Goal: Transaction & Acquisition: Purchase product/service

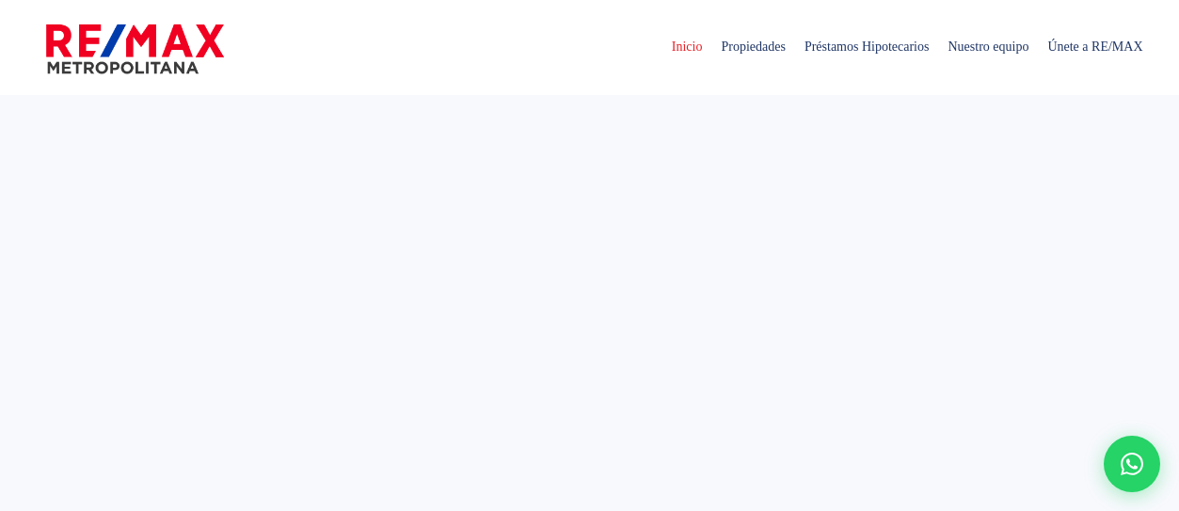
select select
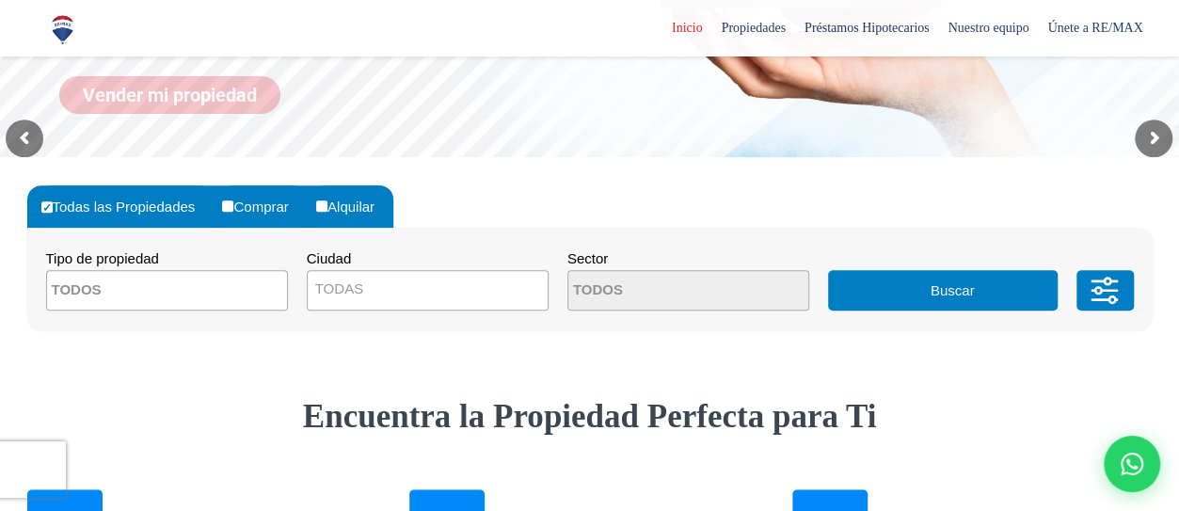
scroll to position [408, 0]
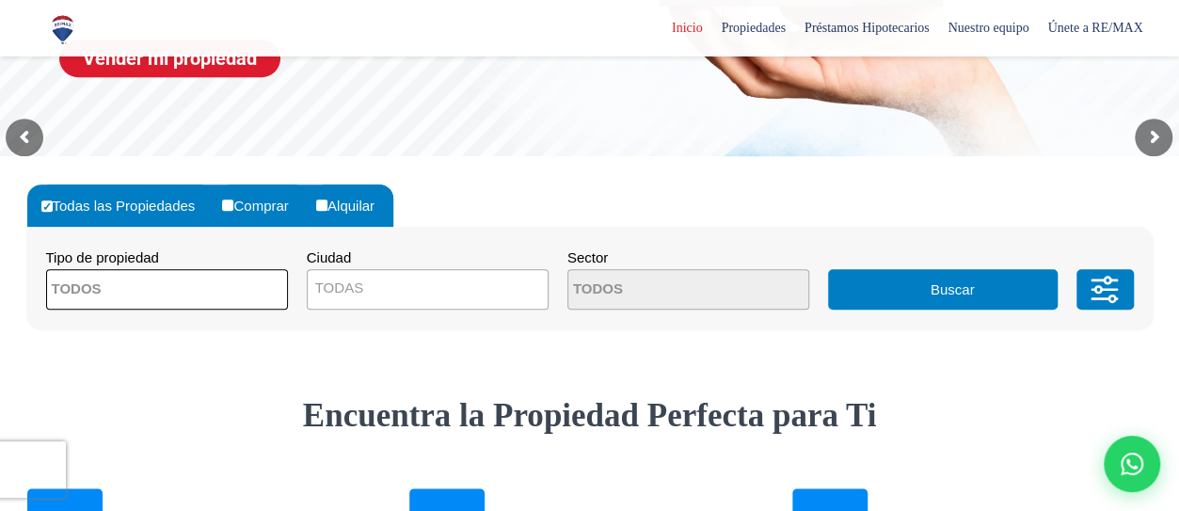
click at [167, 301] on textarea "Search" at bounding box center [138, 290] width 183 height 40
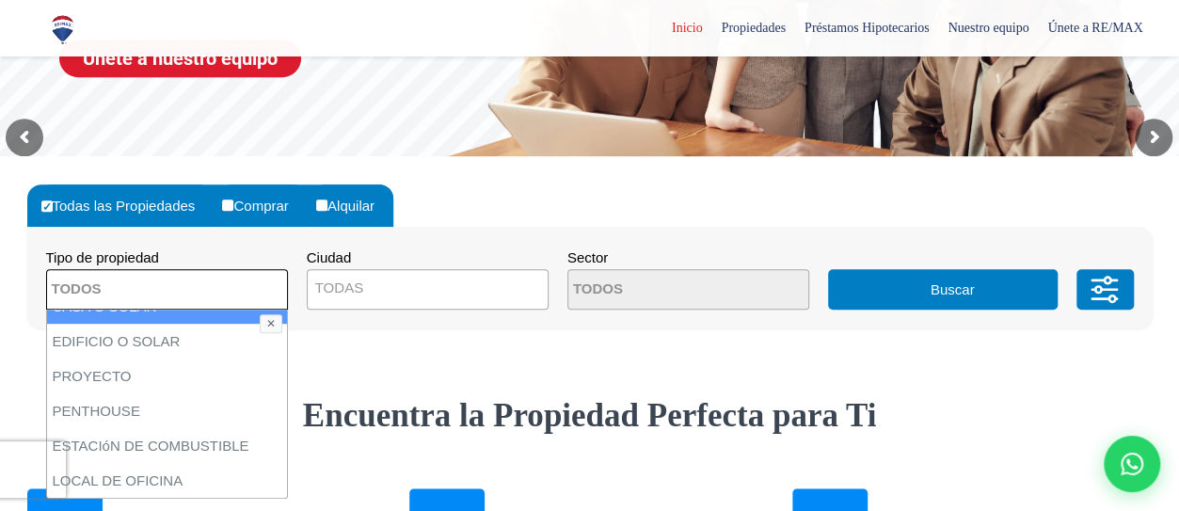
scroll to position [0, 0]
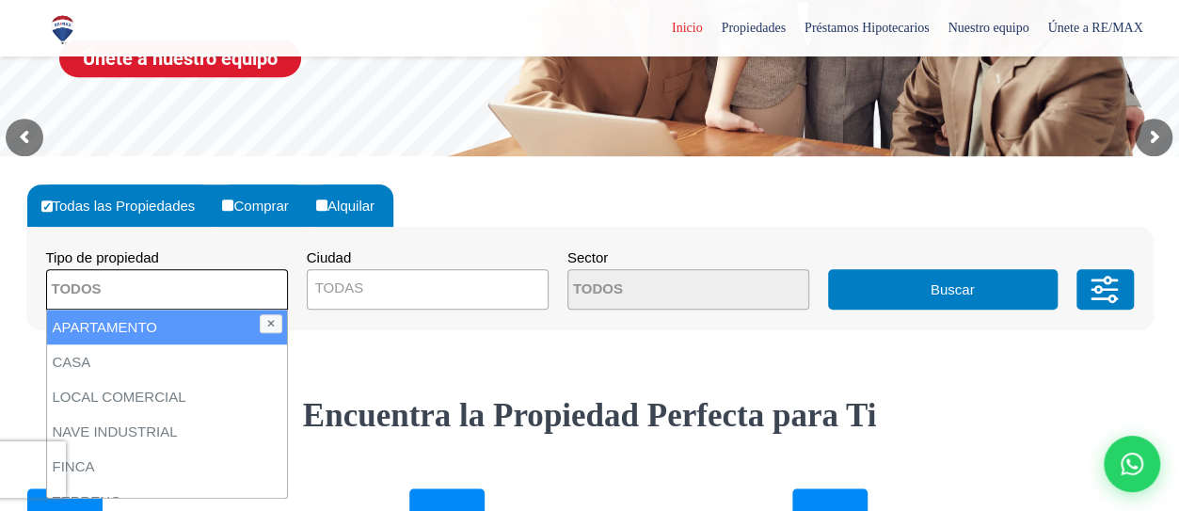
click at [386, 280] on span "TODAS" at bounding box center [428, 288] width 240 height 26
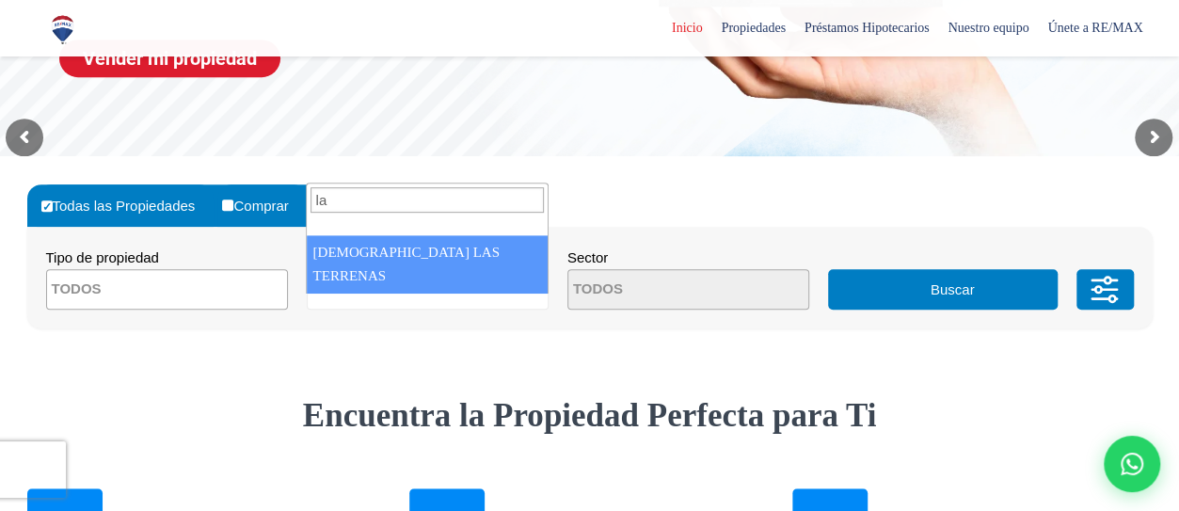
type input "l"
type input "terr"
select select "95"
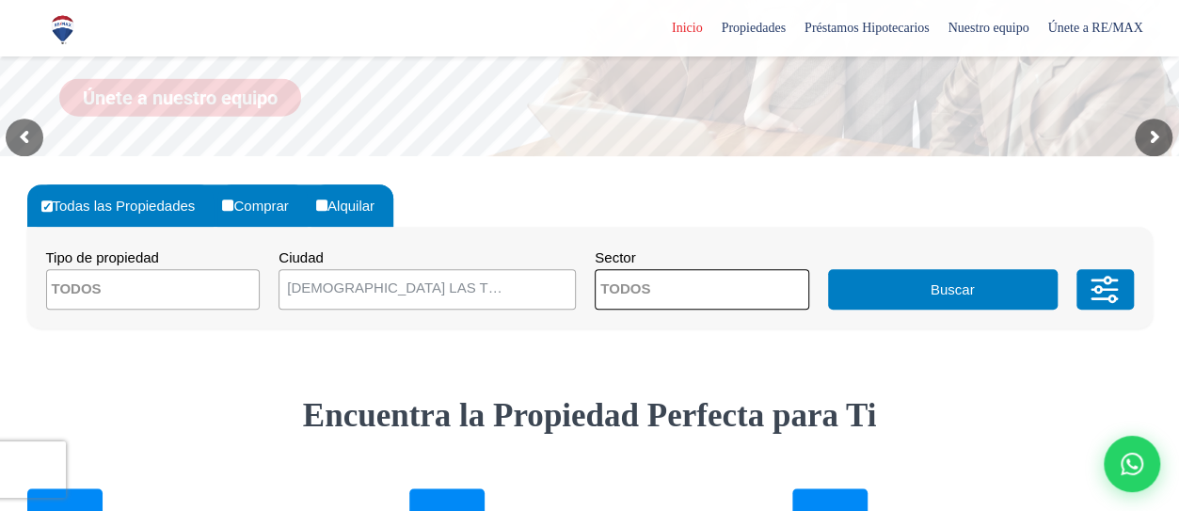
click at [629, 297] on textarea "Search" at bounding box center [687, 290] width 183 height 40
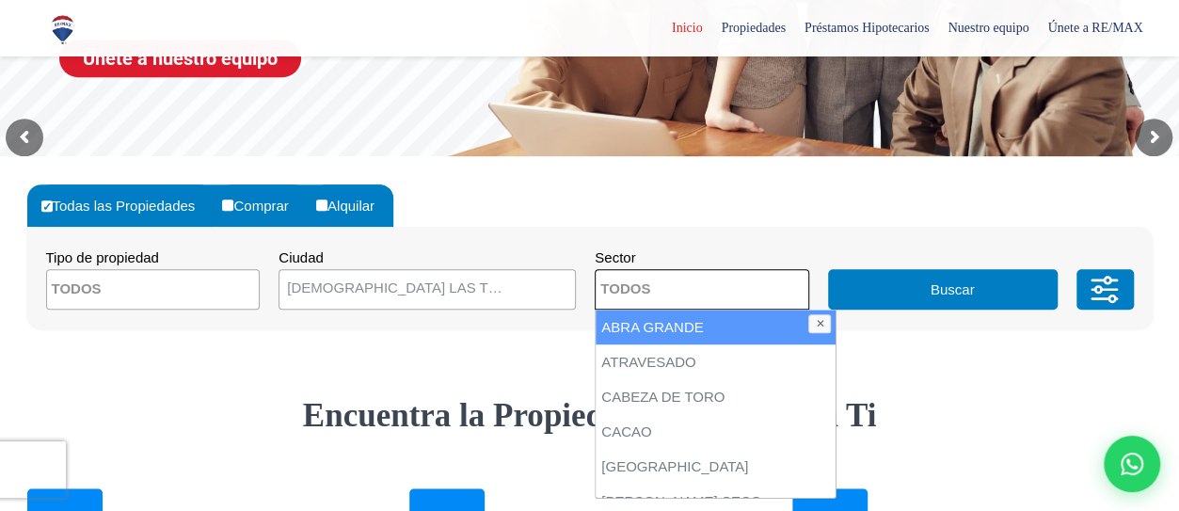
click at [663, 291] on textarea "Search" at bounding box center [687, 290] width 183 height 40
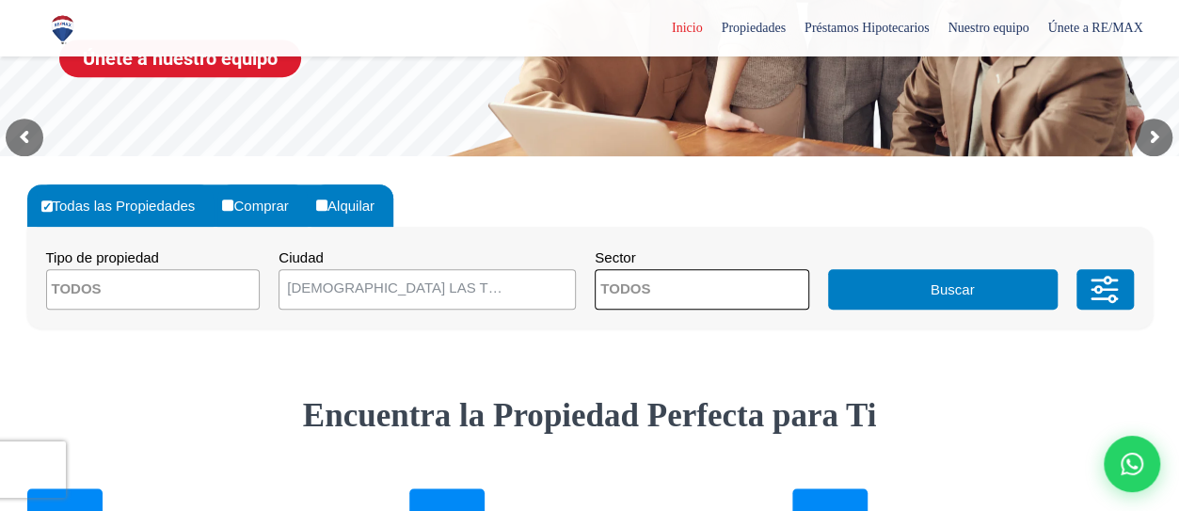
click at [1014, 285] on button "Buscar" at bounding box center [943, 289] width 230 height 40
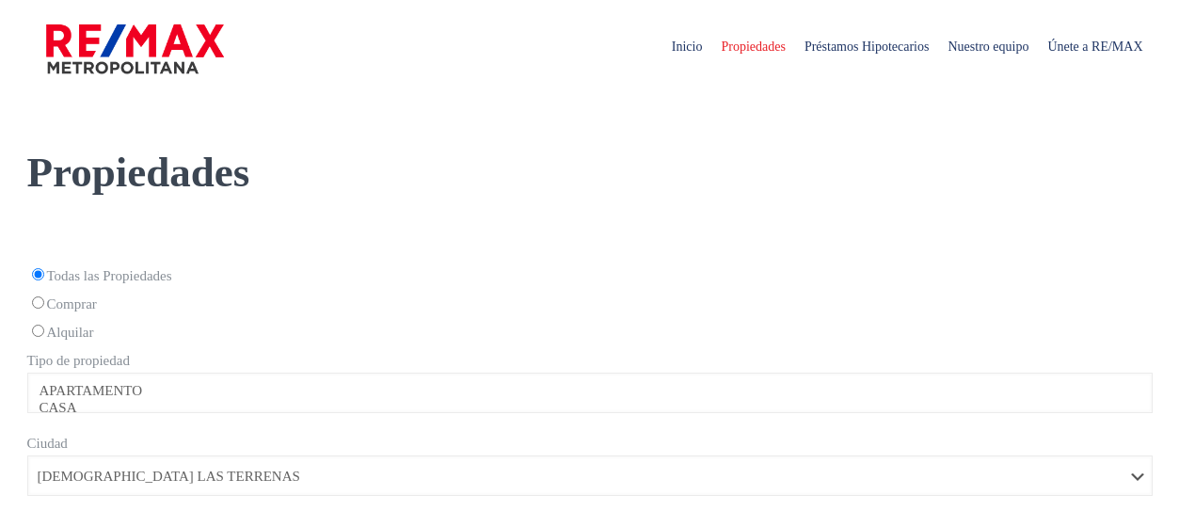
select select
select select "95"
select select
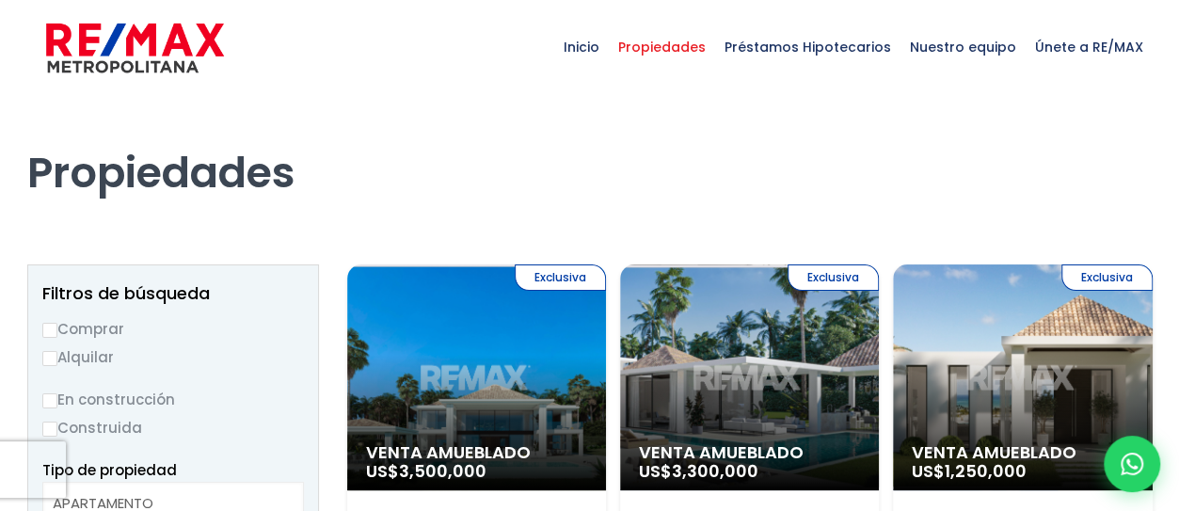
scroll to position [115, 0]
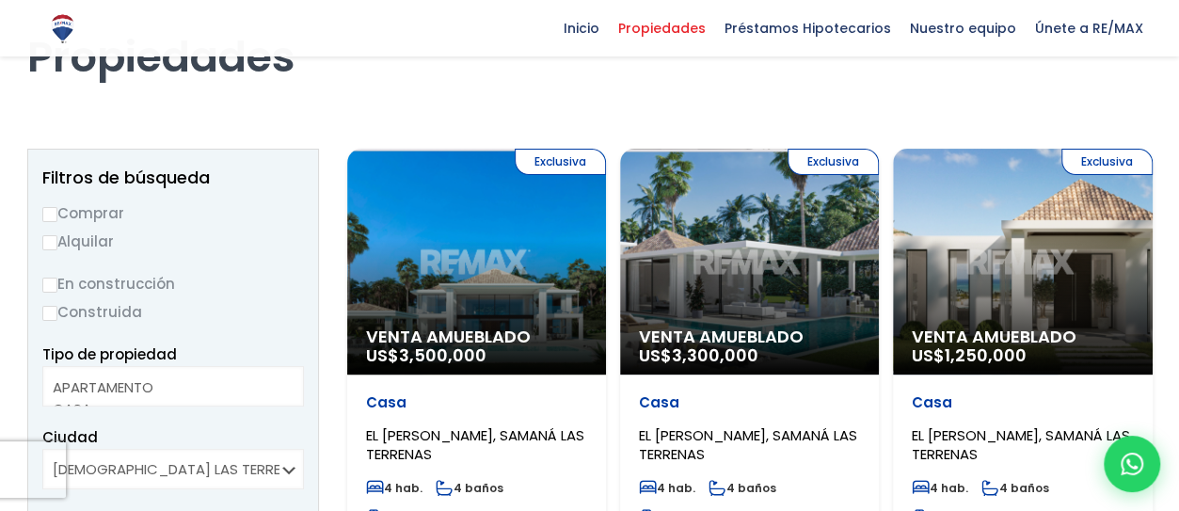
click at [49, 208] on input "Comprar" at bounding box center [49, 214] width 15 height 15
radio input "true"
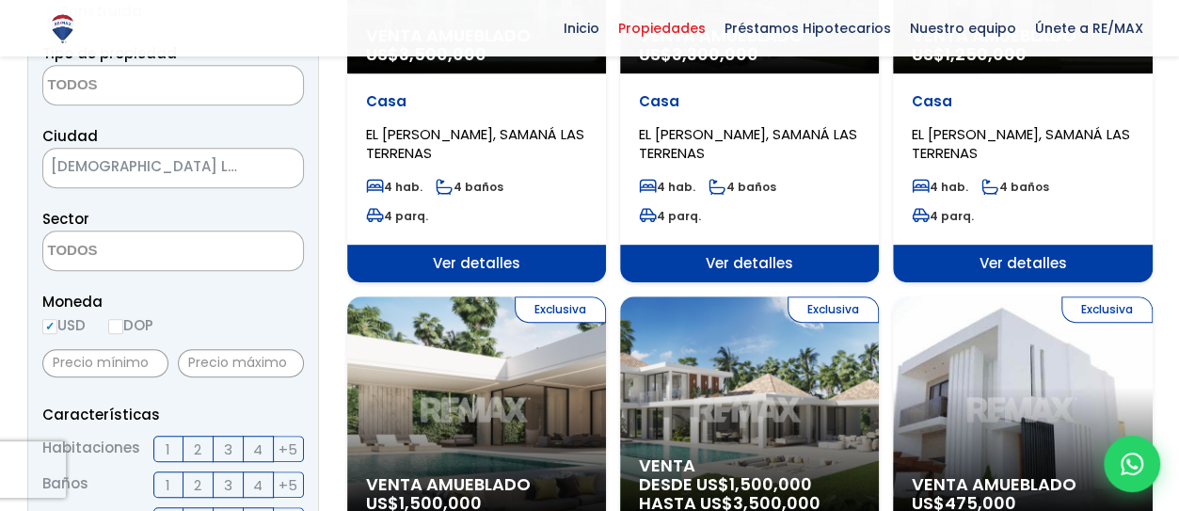
scroll to position [417, 0]
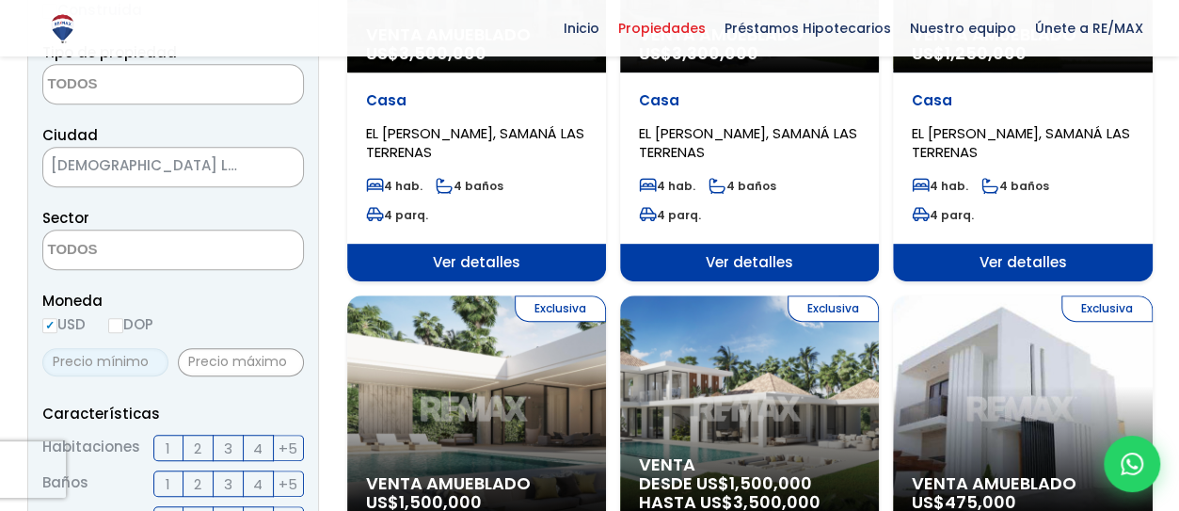
click at [128, 357] on input "text" at bounding box center [105, 362] width 126 height 28
type input "100,000"
click at [217, 358] on input "text" at bounding box center [241, 362] width 126 height 28
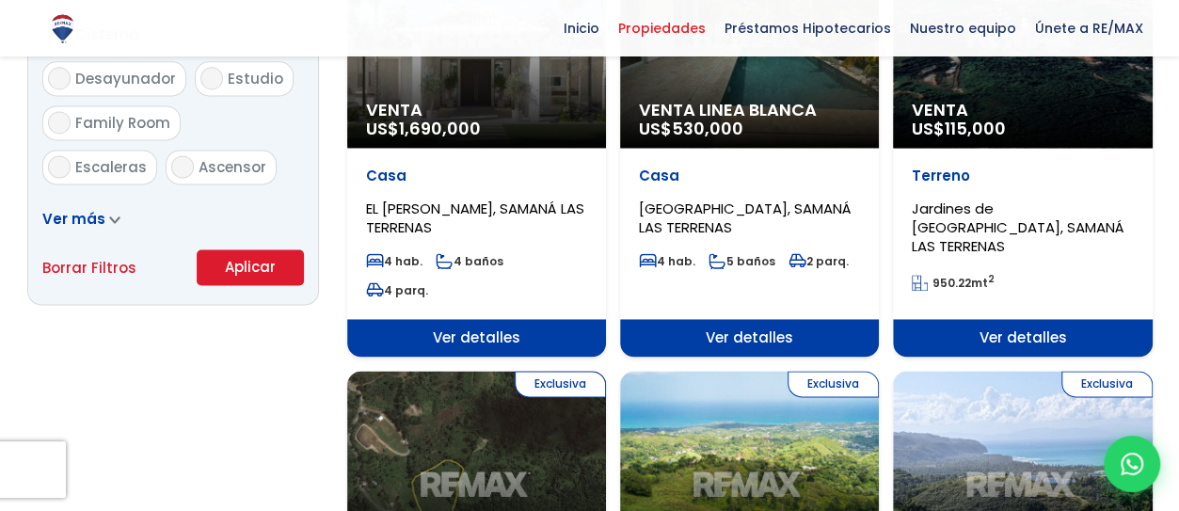
scroll to position [1208, 0]
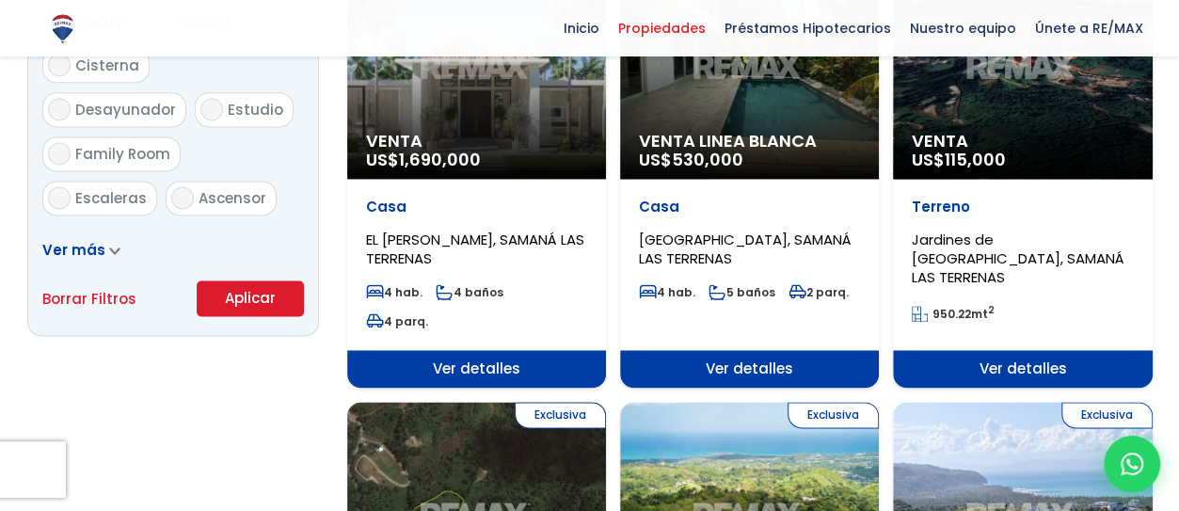
type input "240,000"
click at [260, 290] on button "Aplicar" at bounding box center [250, 298] width 107 height 36
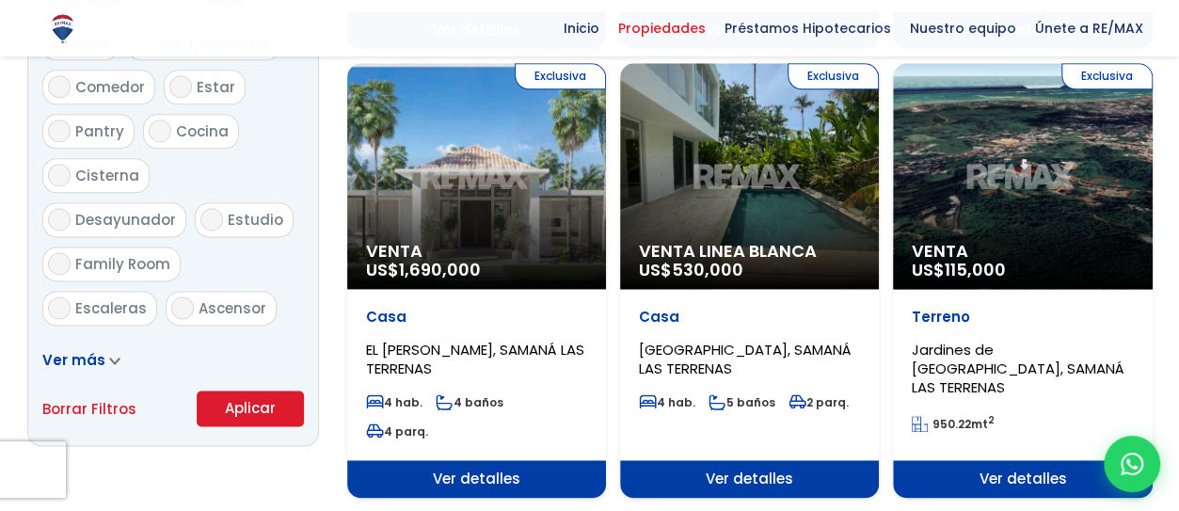
scroll to position [1077, 0]
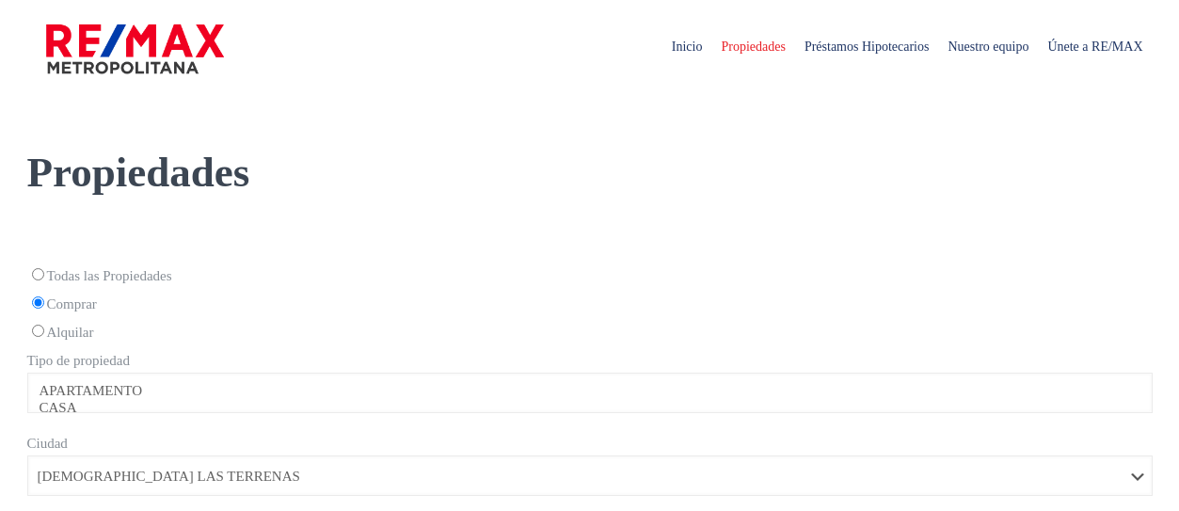
select select
select select "95"
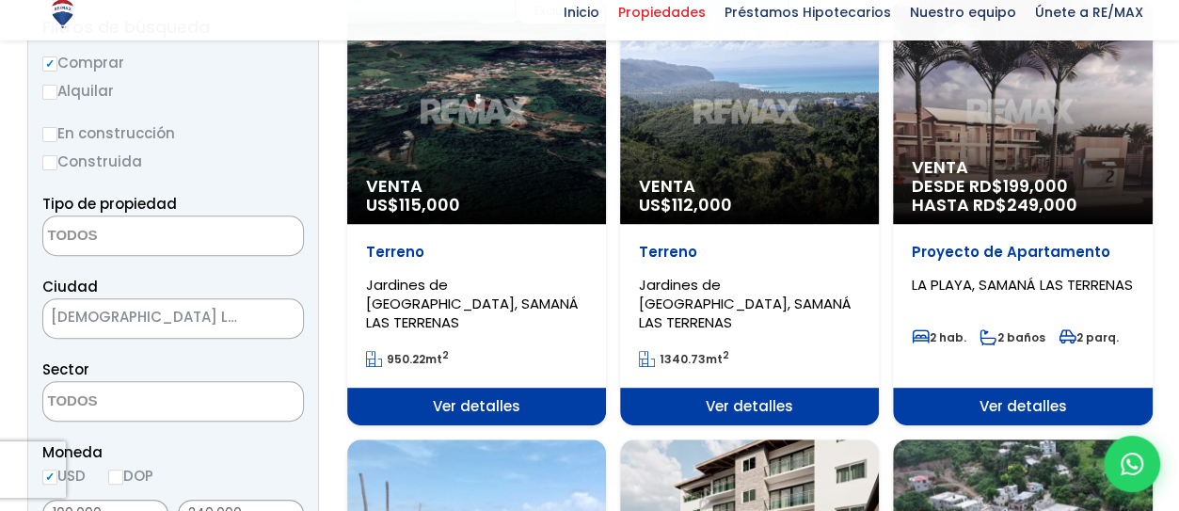
scroll to position [270, 0]
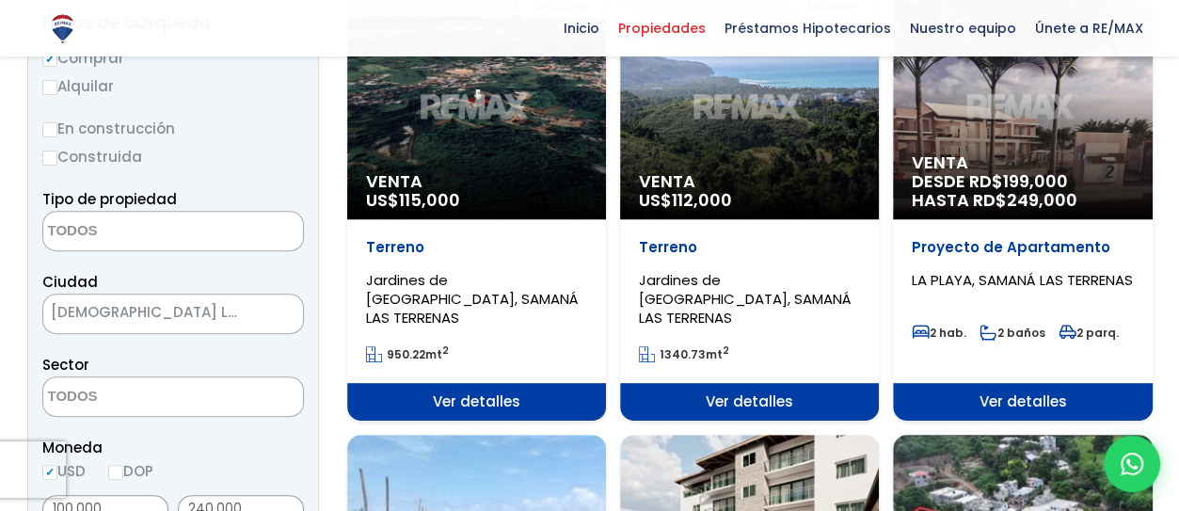
click at [241, 231] on span at bounding box center [173, 231] width 262 height 40
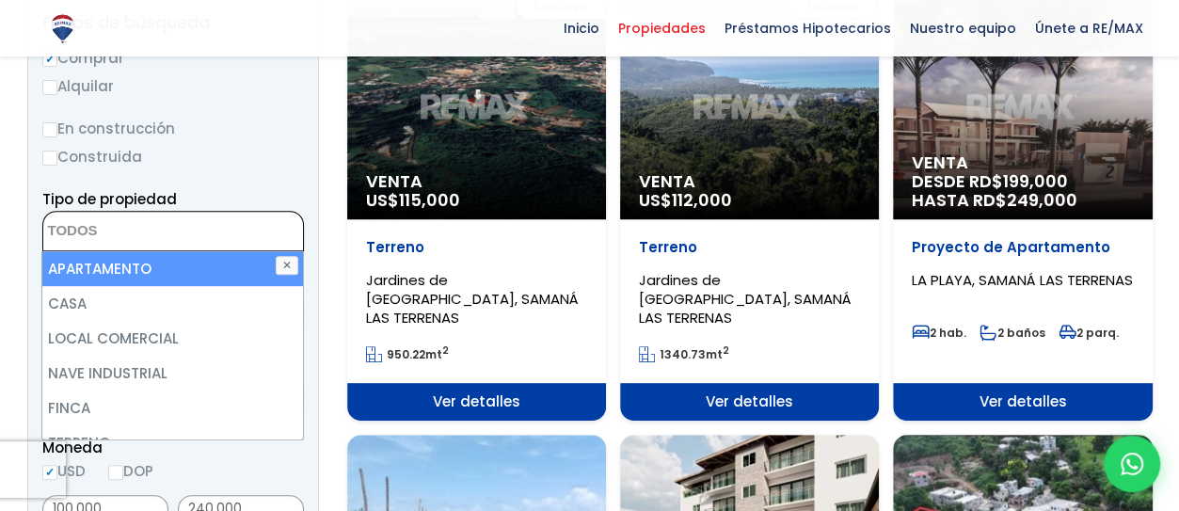
click at [158, 259] on li "APARTAMENTO" at bounding box center [172, 268] width 261 height 35
select select "apartment"
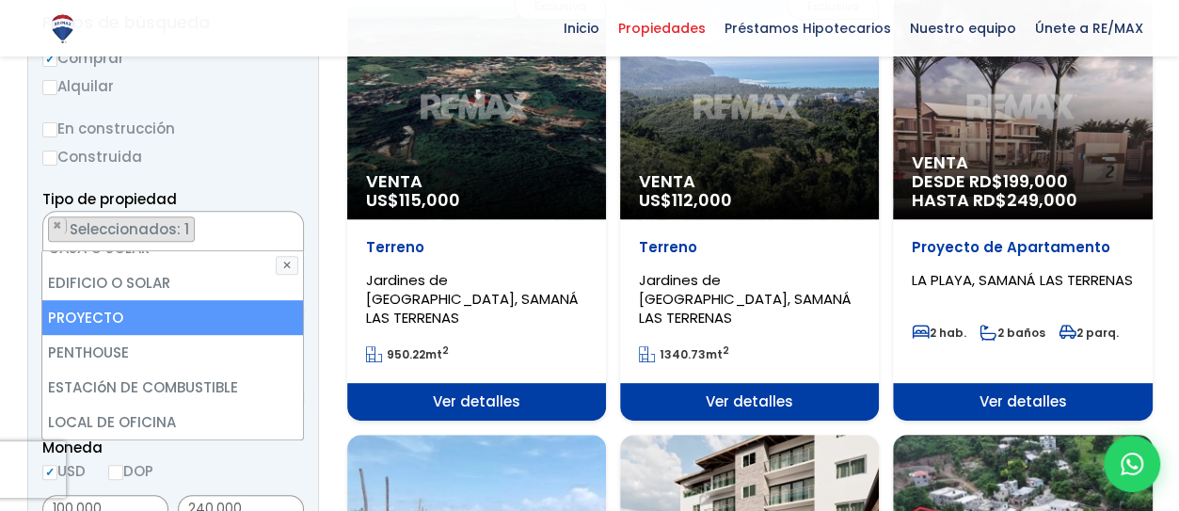
scroll to position [365, 0]
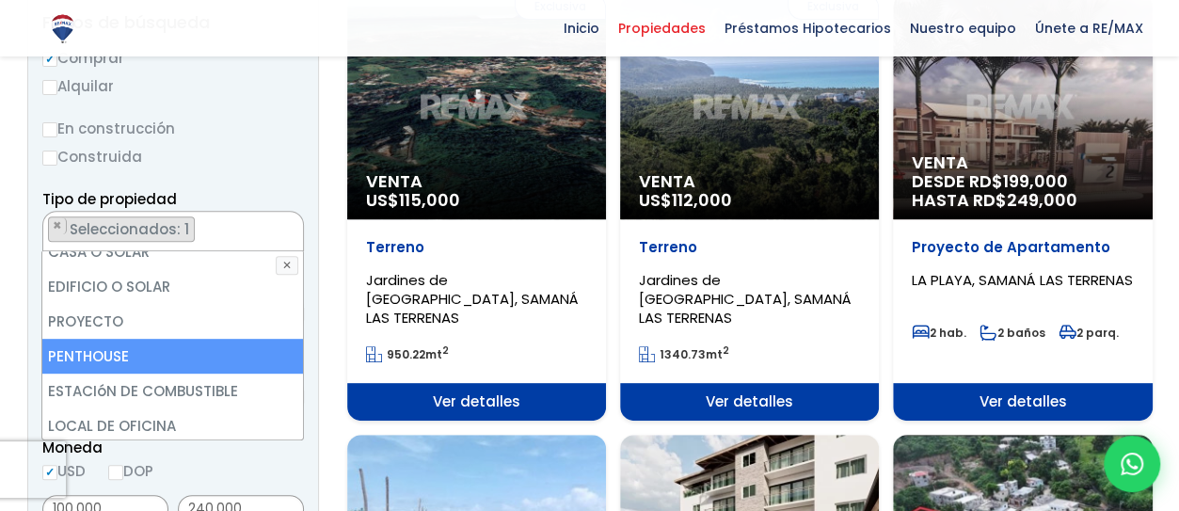
click at [119, 350] on li "PENTHOUSE" at bounding box center [172, 356] width 261 height 35
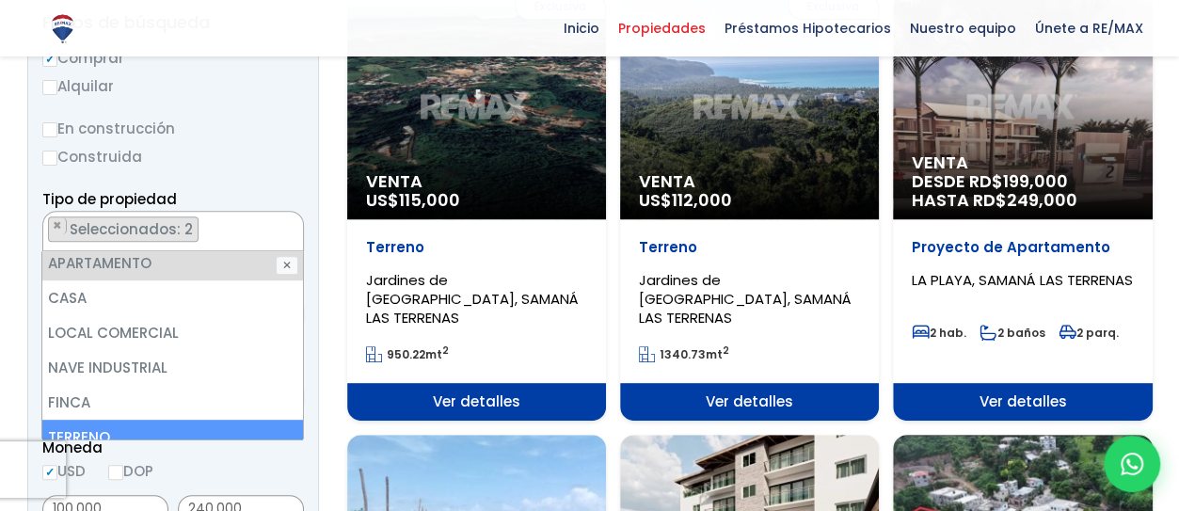
scroll to position [0, 0]
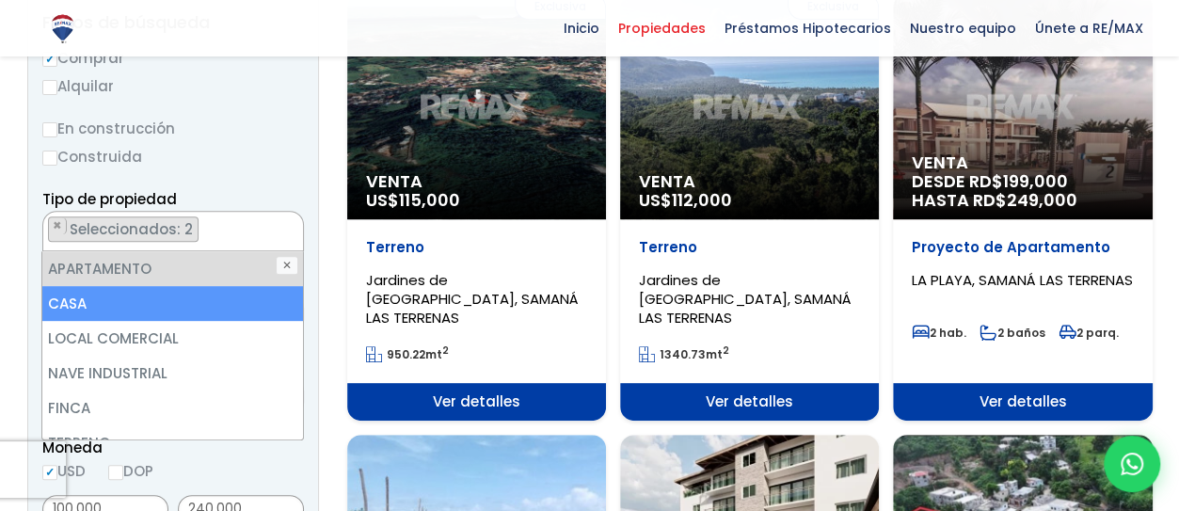
click at [141, 293] on li "CASA" at bounding box center [172, 303] width 261 height 35
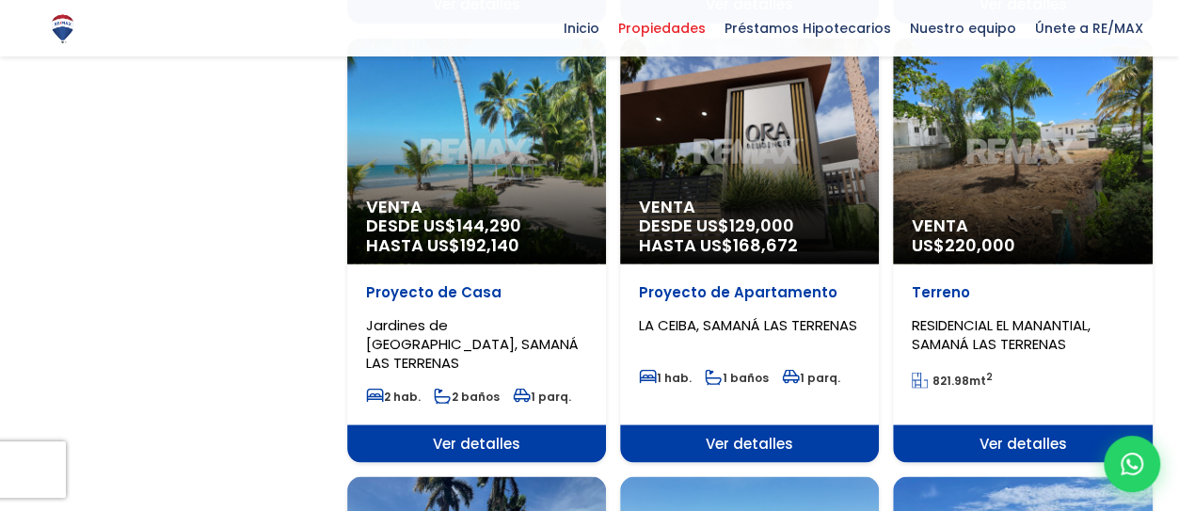
scroll to position [1274, 0]
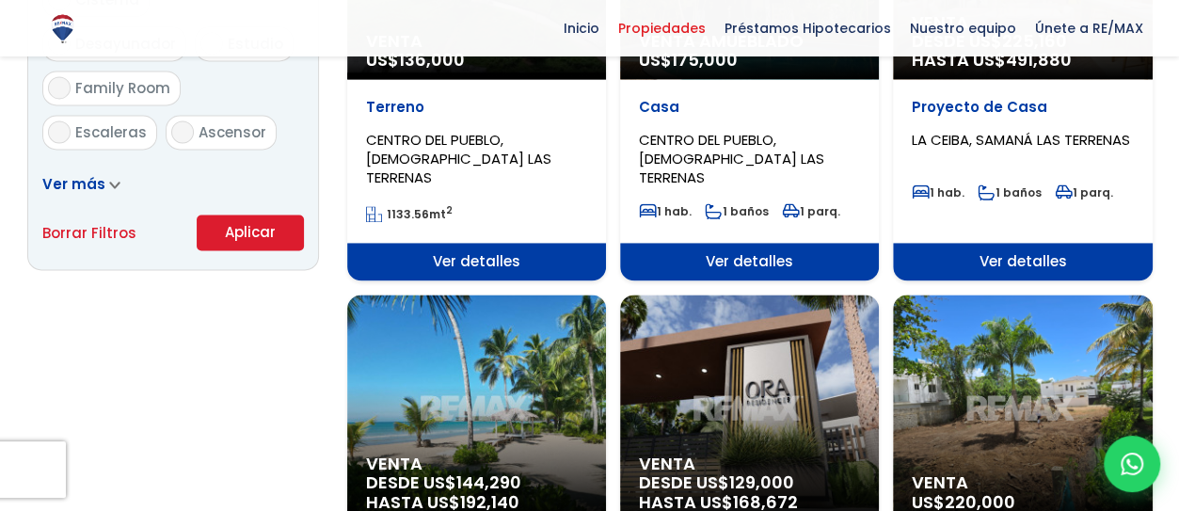
click at [245, 232] on button "Aplicar" at bounding box center [250, 233] width 107 height 36
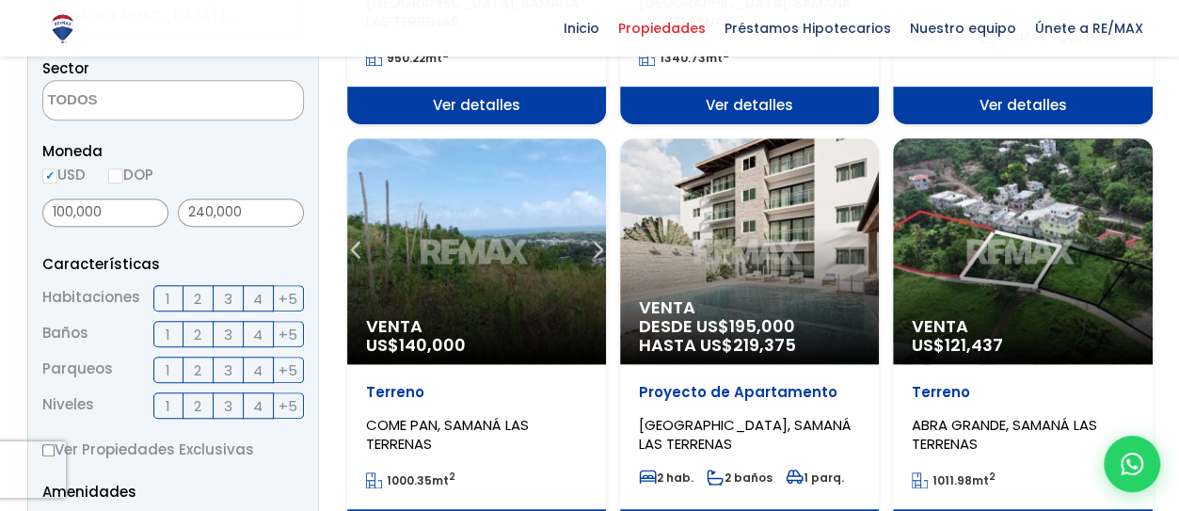
scroll to position [713, 0]
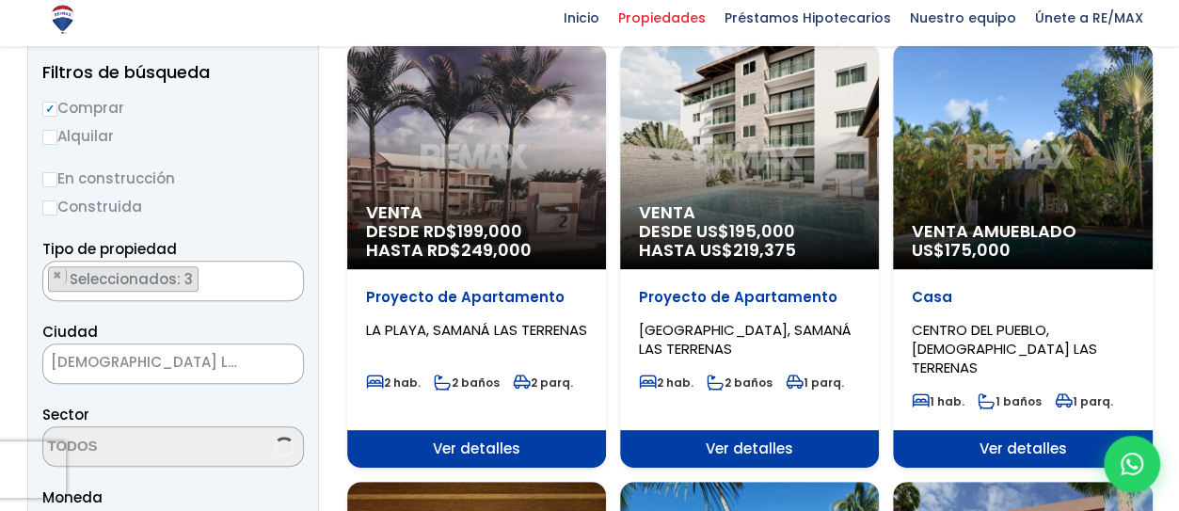
scroll to position [224, 0]
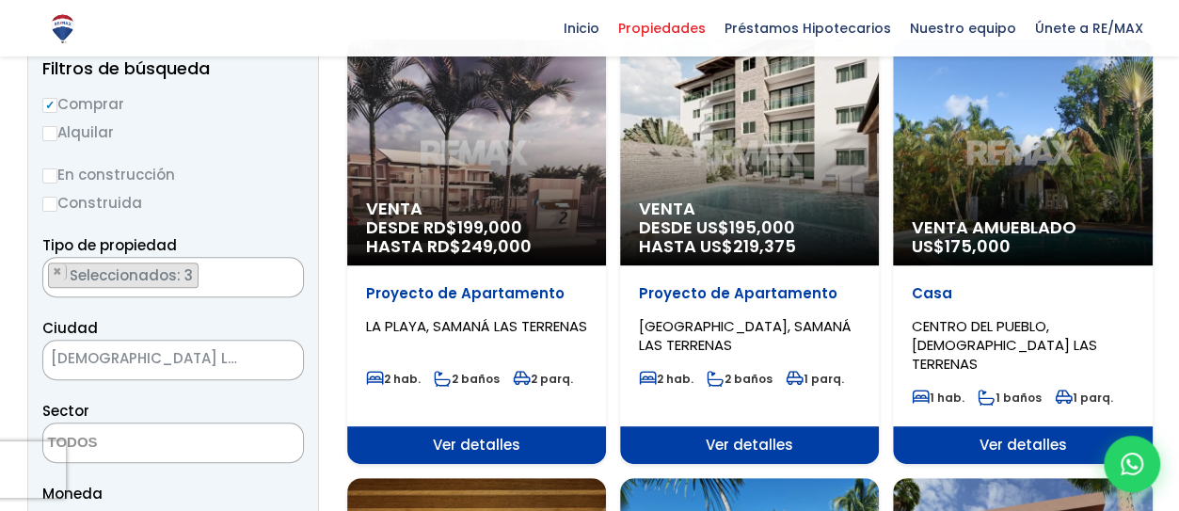
click at [506, 168] on div "Venta DESDE RD$ 199,000 HASTA RD$ 249,000" at bounding box center [476, 153] width 259 height 226
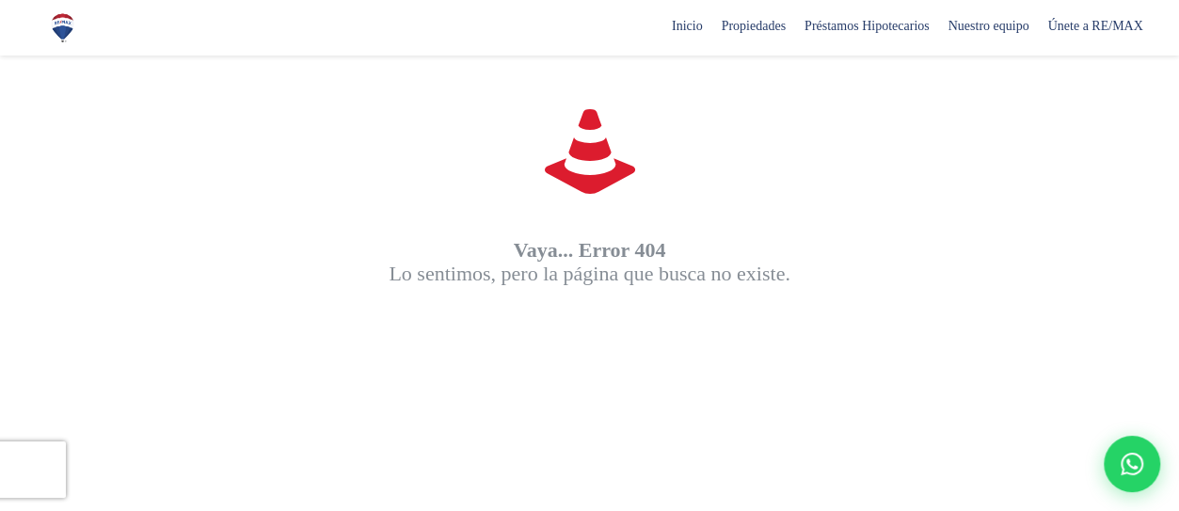
scroll to position [132, 0]
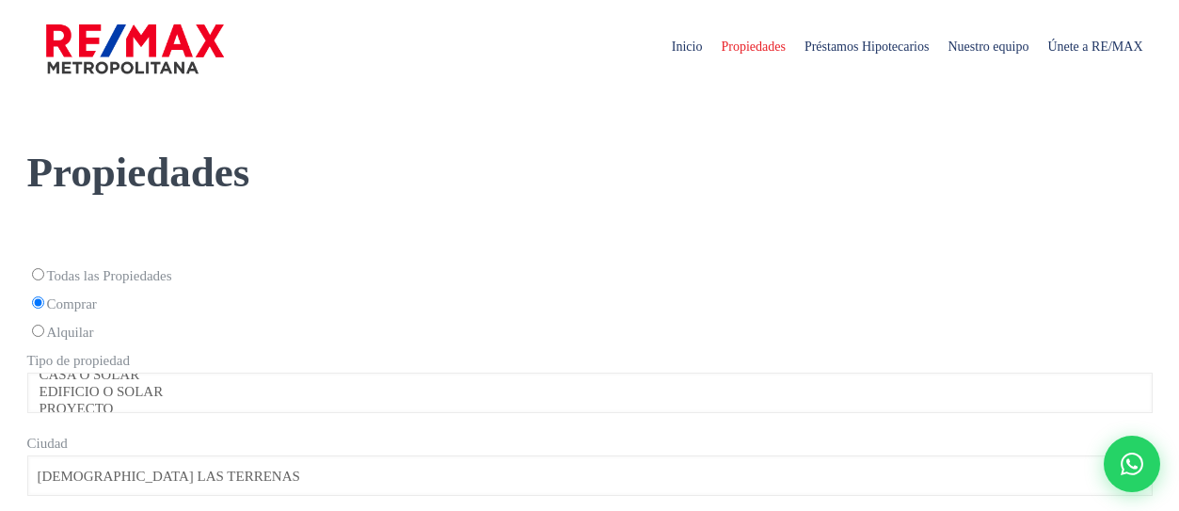
select select "95"
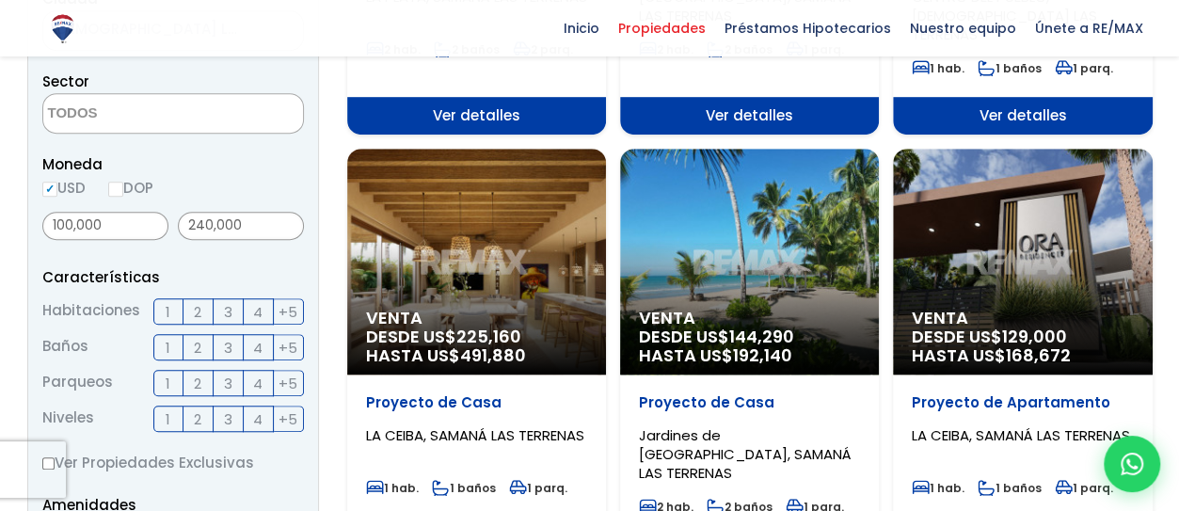
scroll to position [554, 0]
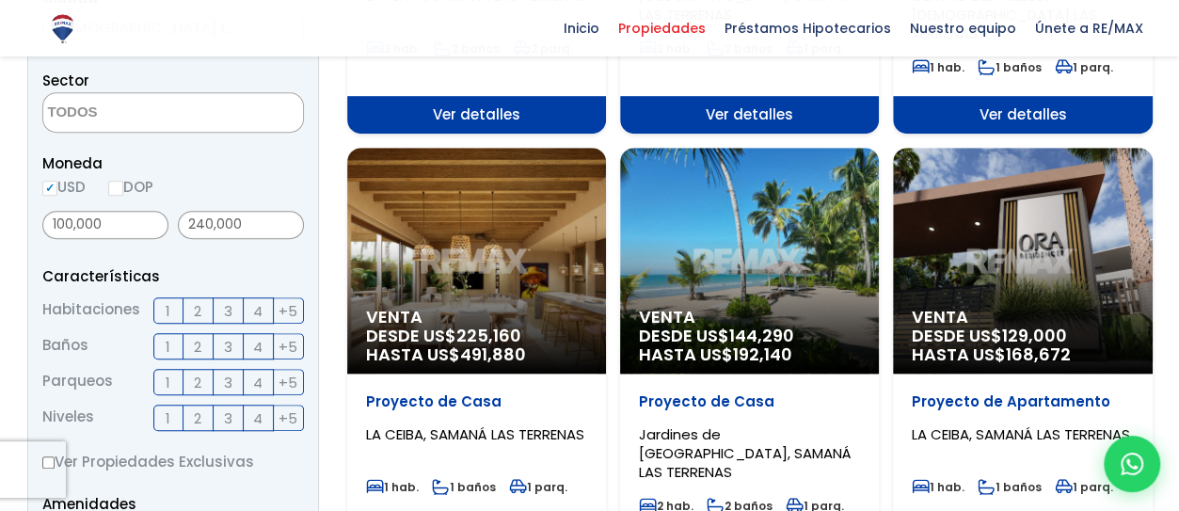
click at [373, 392] on p "Proyecto de Casa" at bounding box center [476, 401] width 221 height 19
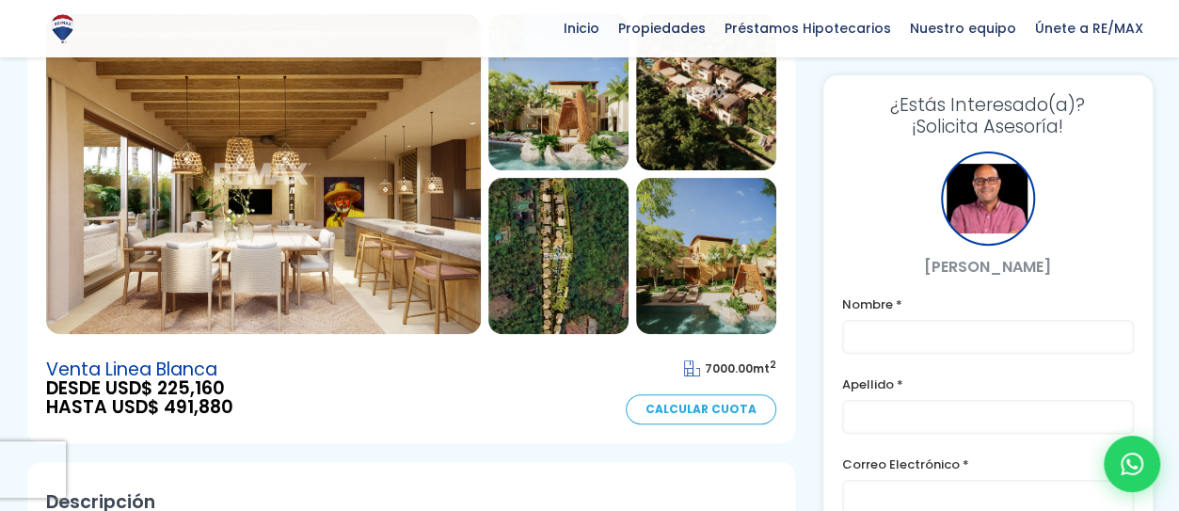
scroll to position [241, 0]
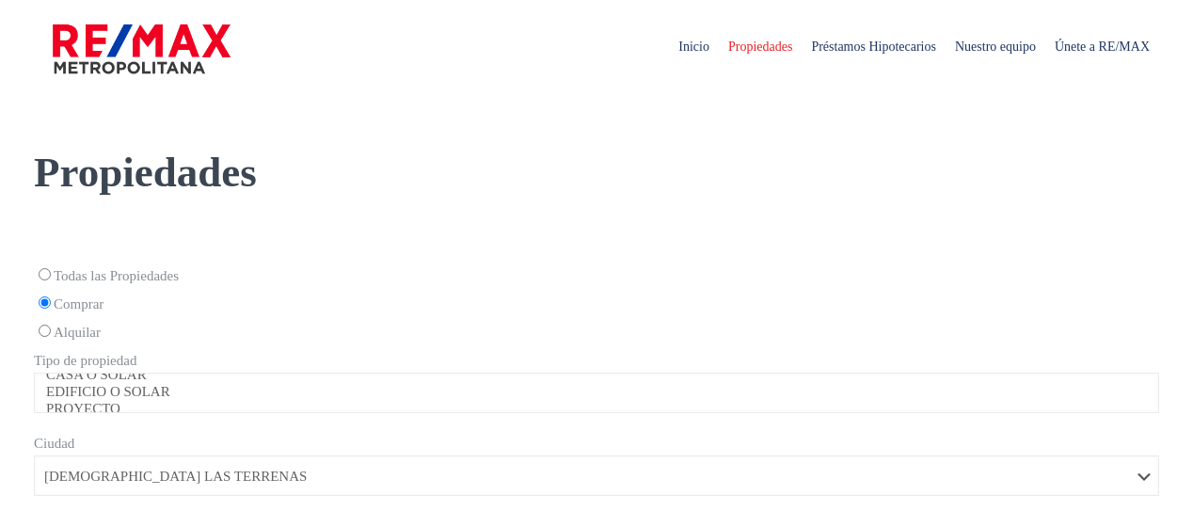
select select "95"
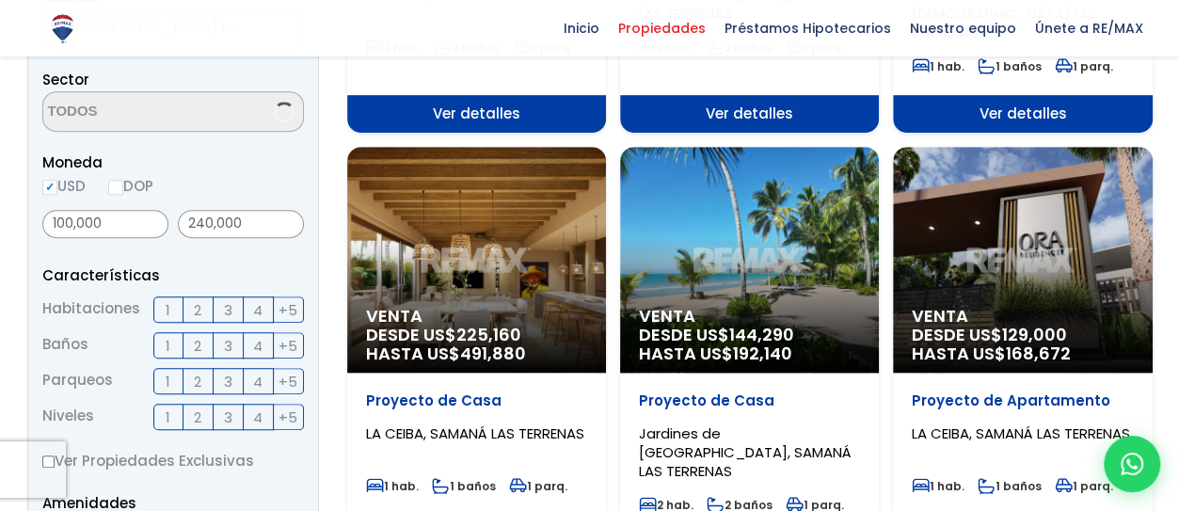
scroll to position [554, 0]
